Goal: Task Accomplishment & Management: Use online tool/utility

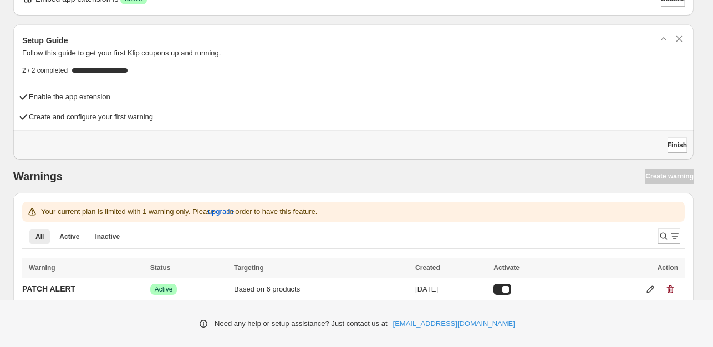
scroll to position [42, 0]
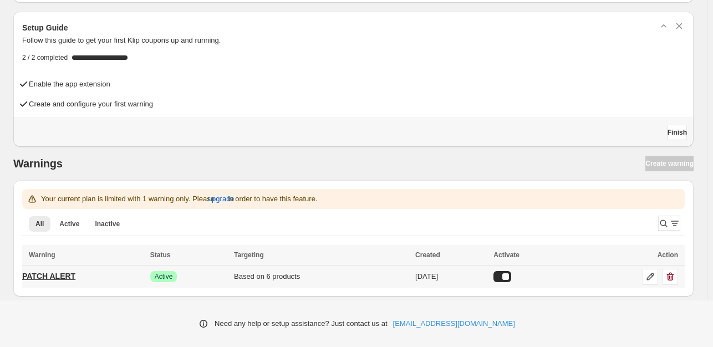
click at [73, 284] on link "PATCH ALERT" at bounding box center [48, 276] width 53 height 18
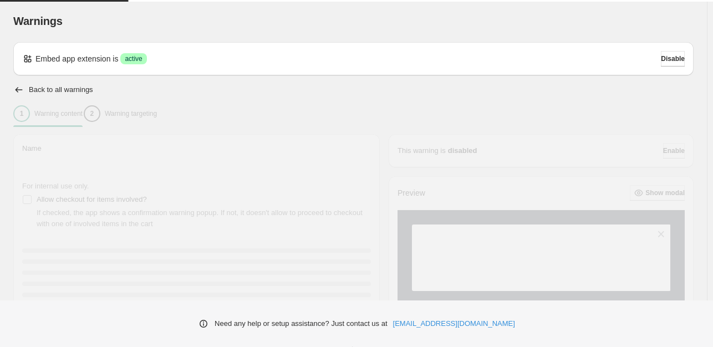
type input "**********"
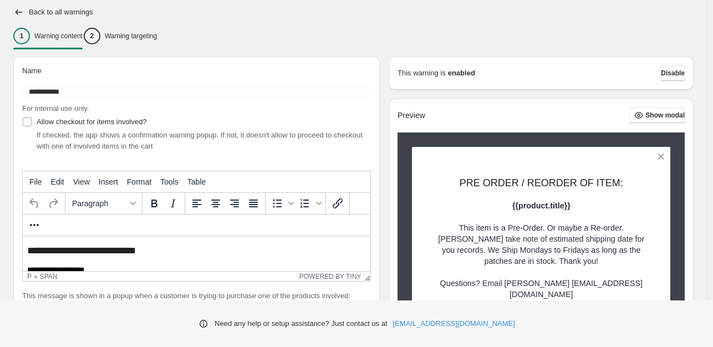
scroll to position [111, 0]
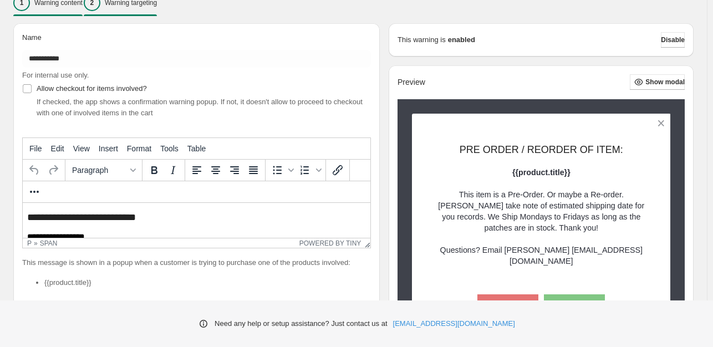
click at [147, 7] on div "2 Warning targeting" at bounding box center [120, 2] width 73 height 17
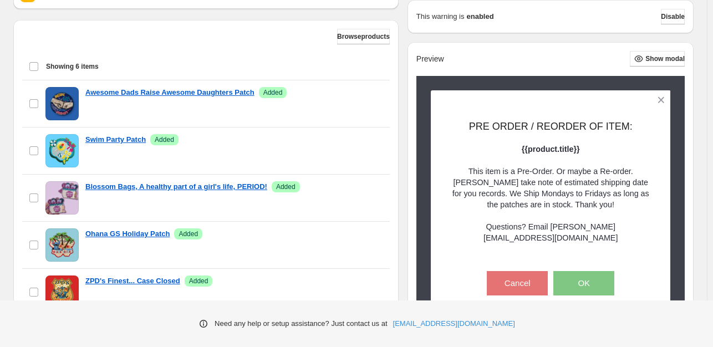
scroll to position [333, 0]
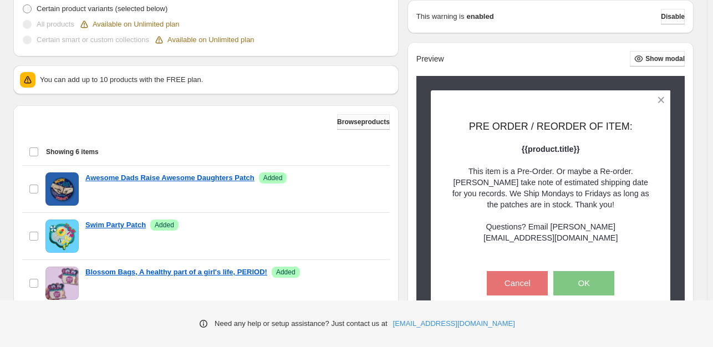
click at [349, 124] on span "Browse products" at bounding box center [363, 122] width 53 height 9
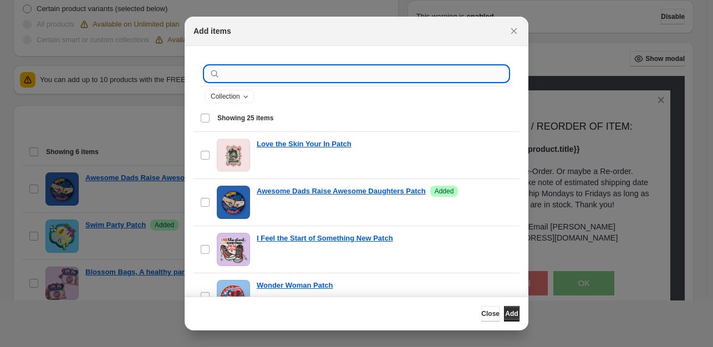
click at [346, 78] on input ":r1a:" at bounding box center [365, 74] width 286 height 16
type input "********"
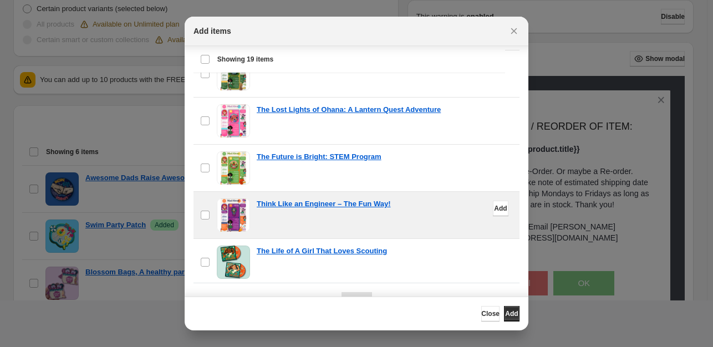
scroll to position [78, 0]
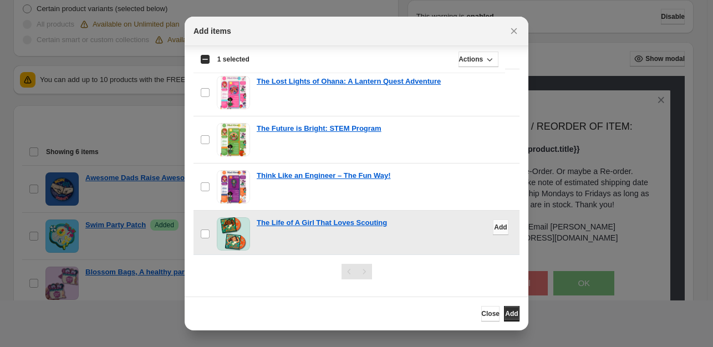
click at [494, 228] on span "Add" at bounding box center [500, 227] width 13 height 9
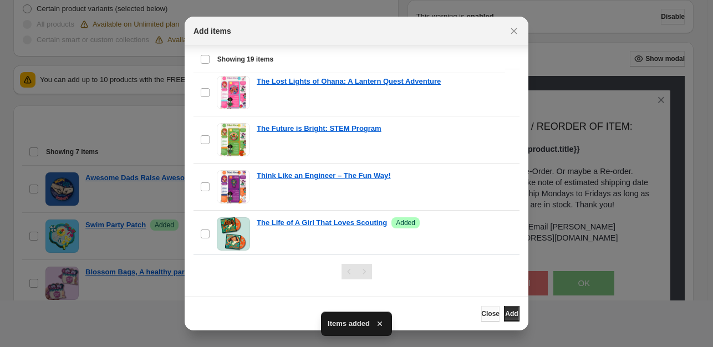
click at [481, 317] on span "Close" at bounding box center [490, 313] width 18 height 9
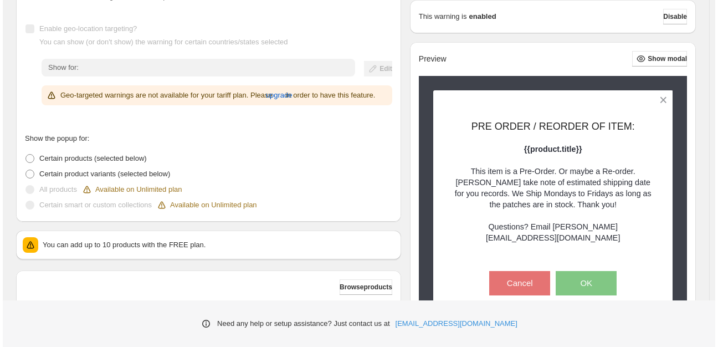
scroll to position [0, 0]
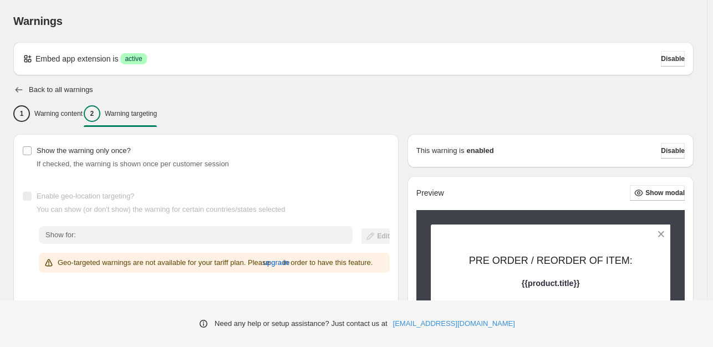
click at [21, 87] on icon "button" at bounding box center [18, 89] width 11 height 11
